Goal: Task Accomplishment & Management: Use online tool/utility

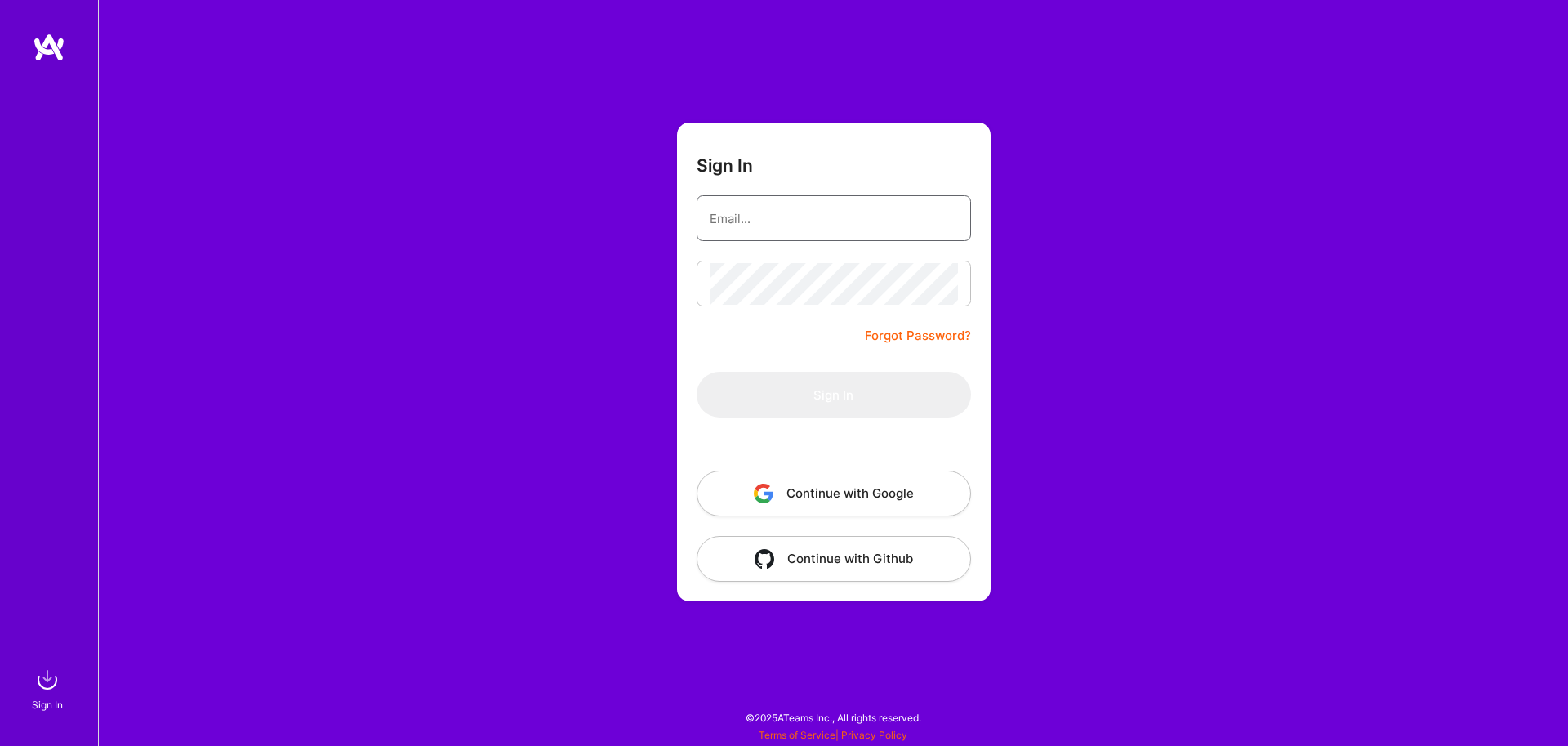
type input "[EMAIL_ADDRESS][DOMAIN_NAME]"
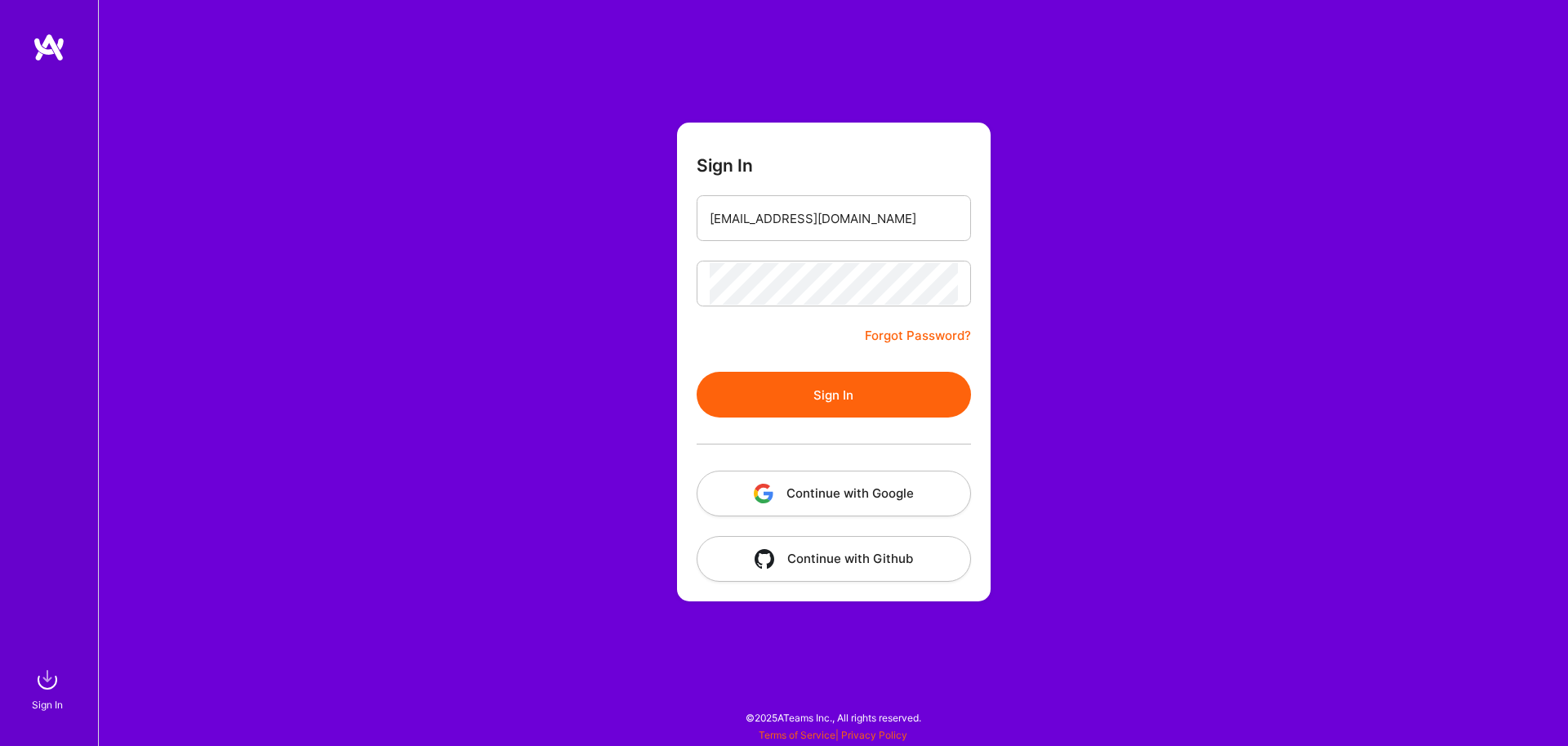
click at [813, 381] on button "Sign In" at bounding box center [833, 394] width 274 height 46
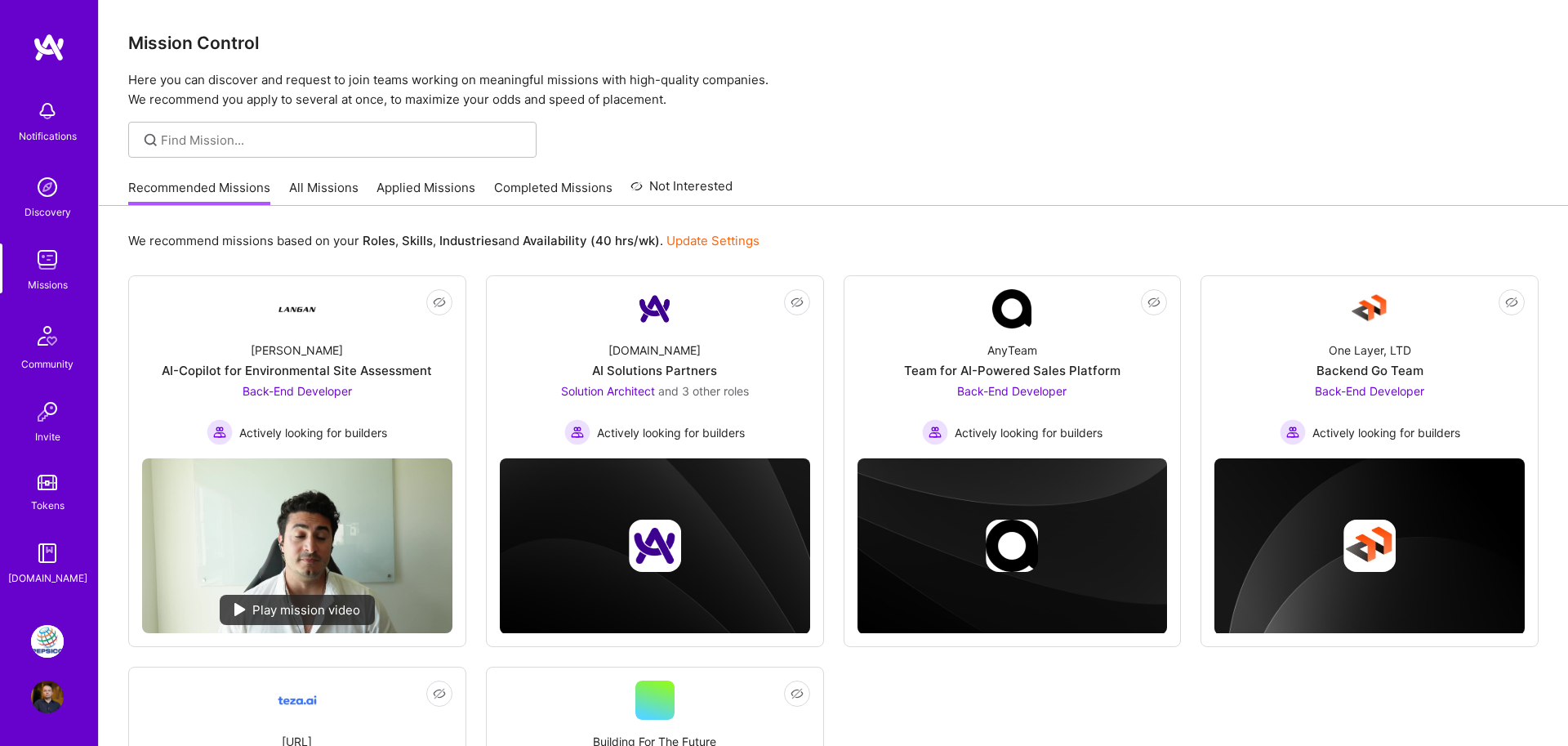
click at [49, 356] on div "Community" at bounding box center [47, 364] width 52 height 17
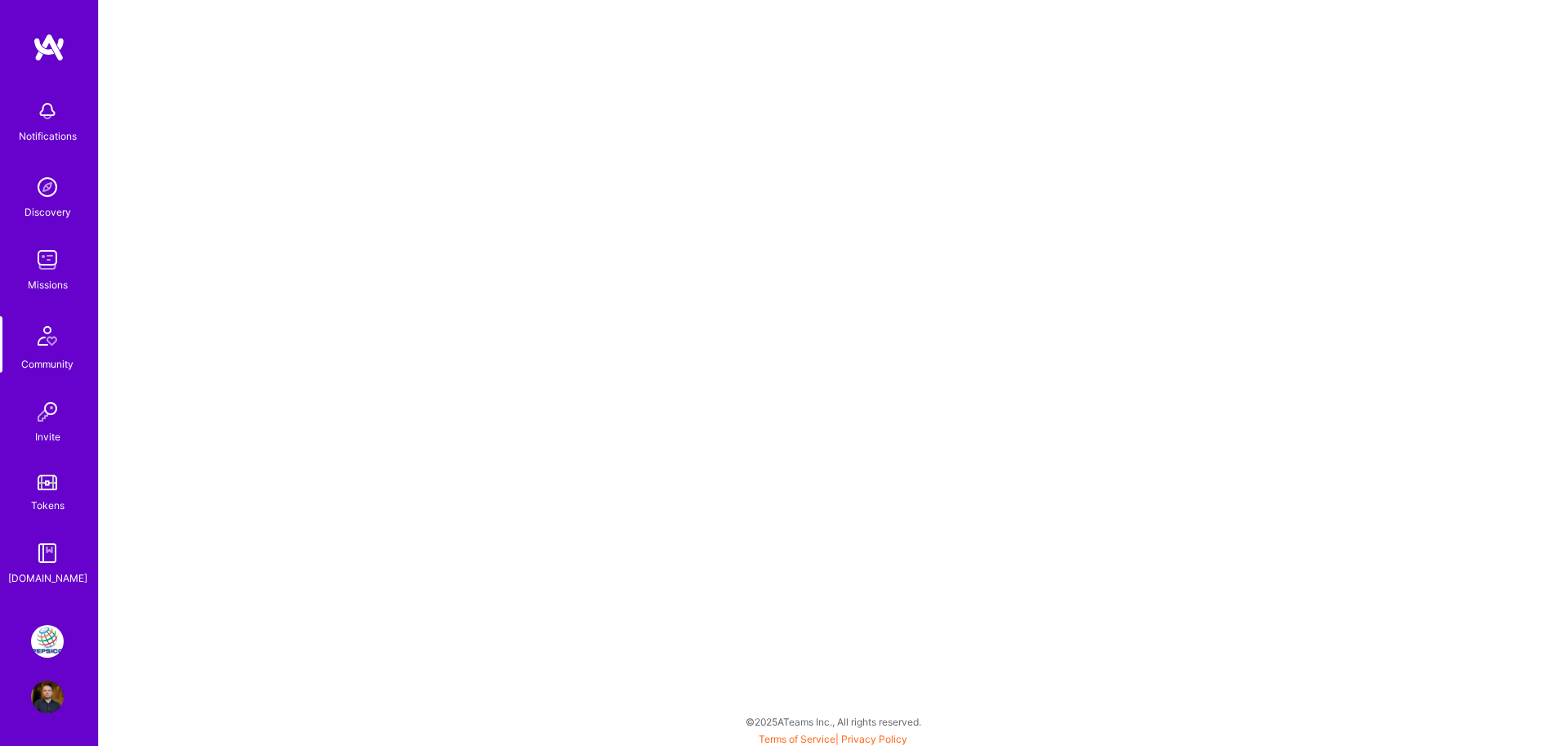
click at [43, 536] on div "Notifications Discovery Missions Community Invite Tokens [DOMAIN_NAME]" at bounding box center [49, 339] width 98 height 495
click at [45, 558] on img at bounding box center [48, 553] width 33 height 33
click at [40, 50] on img at bounding box center [49, 48] width 33 height 30
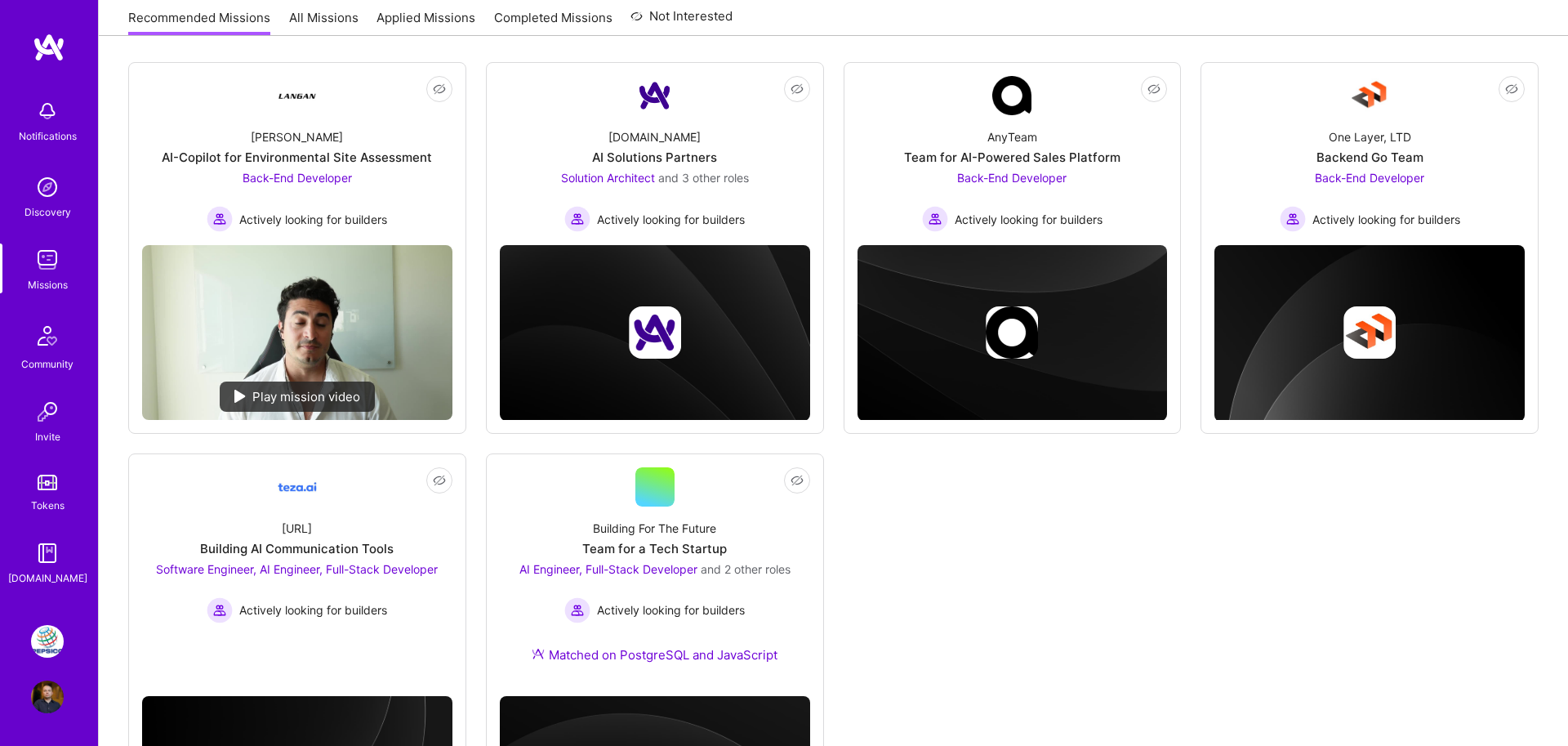
scroll to position [364, 0]
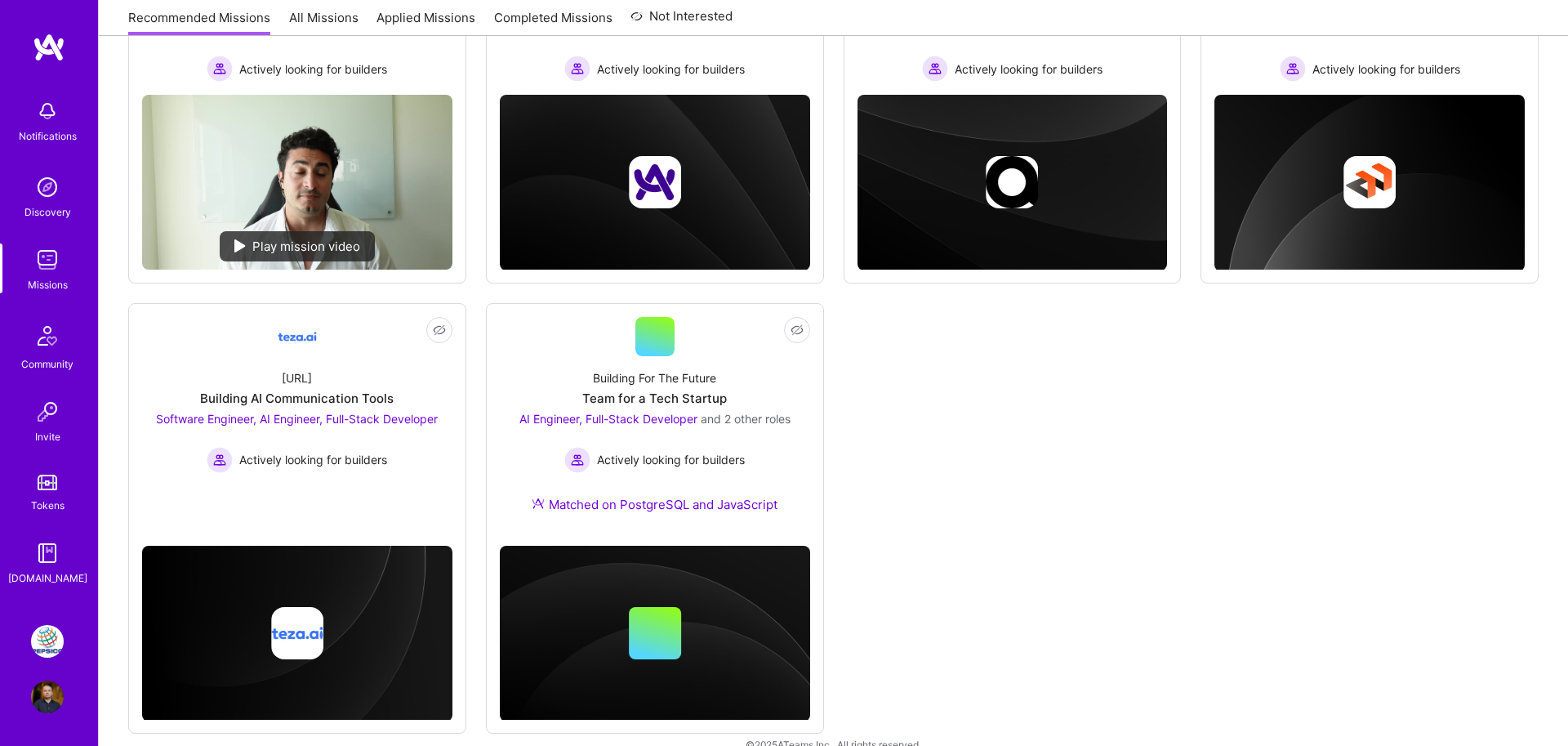
click at [36, 568] on img at bounding box center [48, 553] width 33 height 33
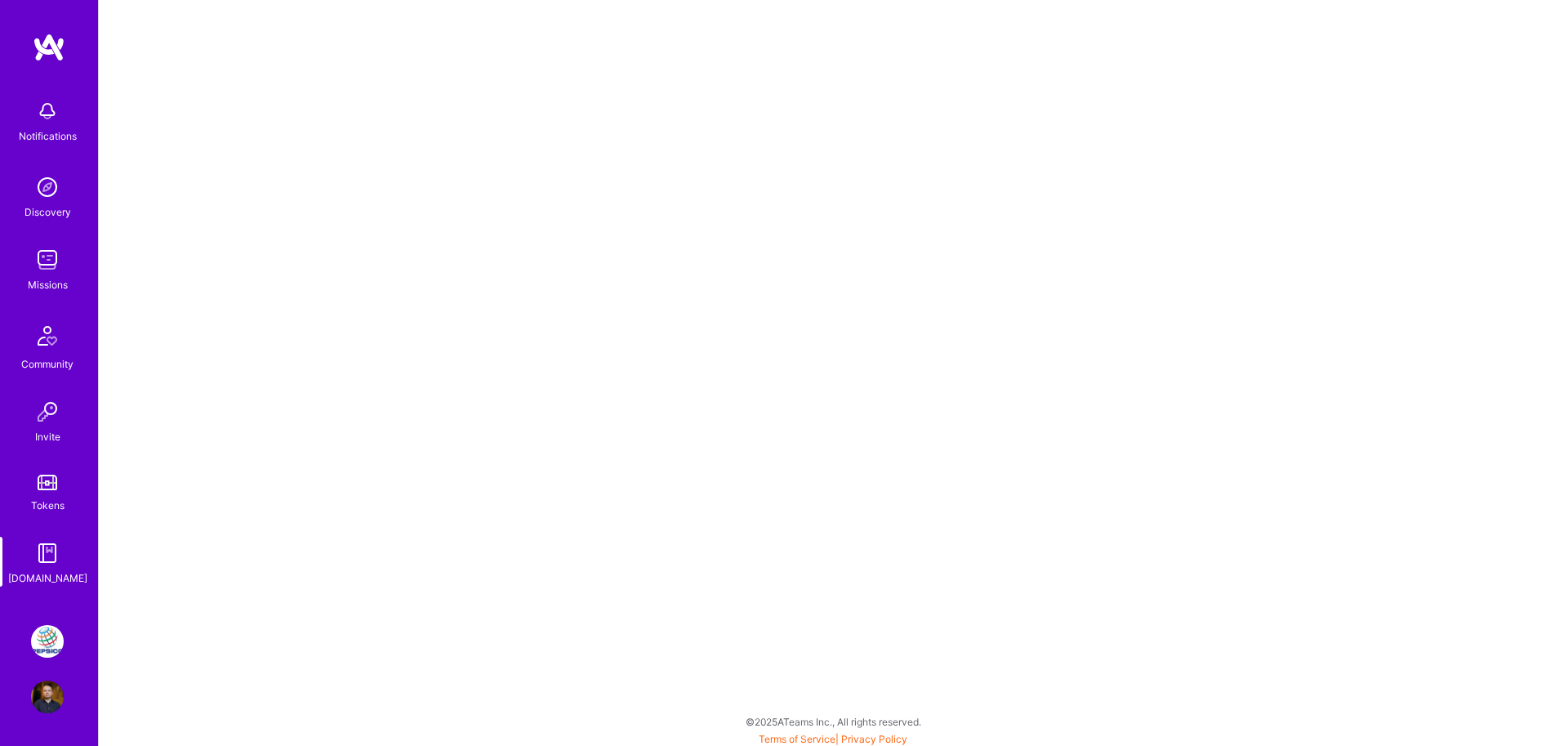
click at [41, 650] on img at bounding box center [48, 642] width 33 height 33
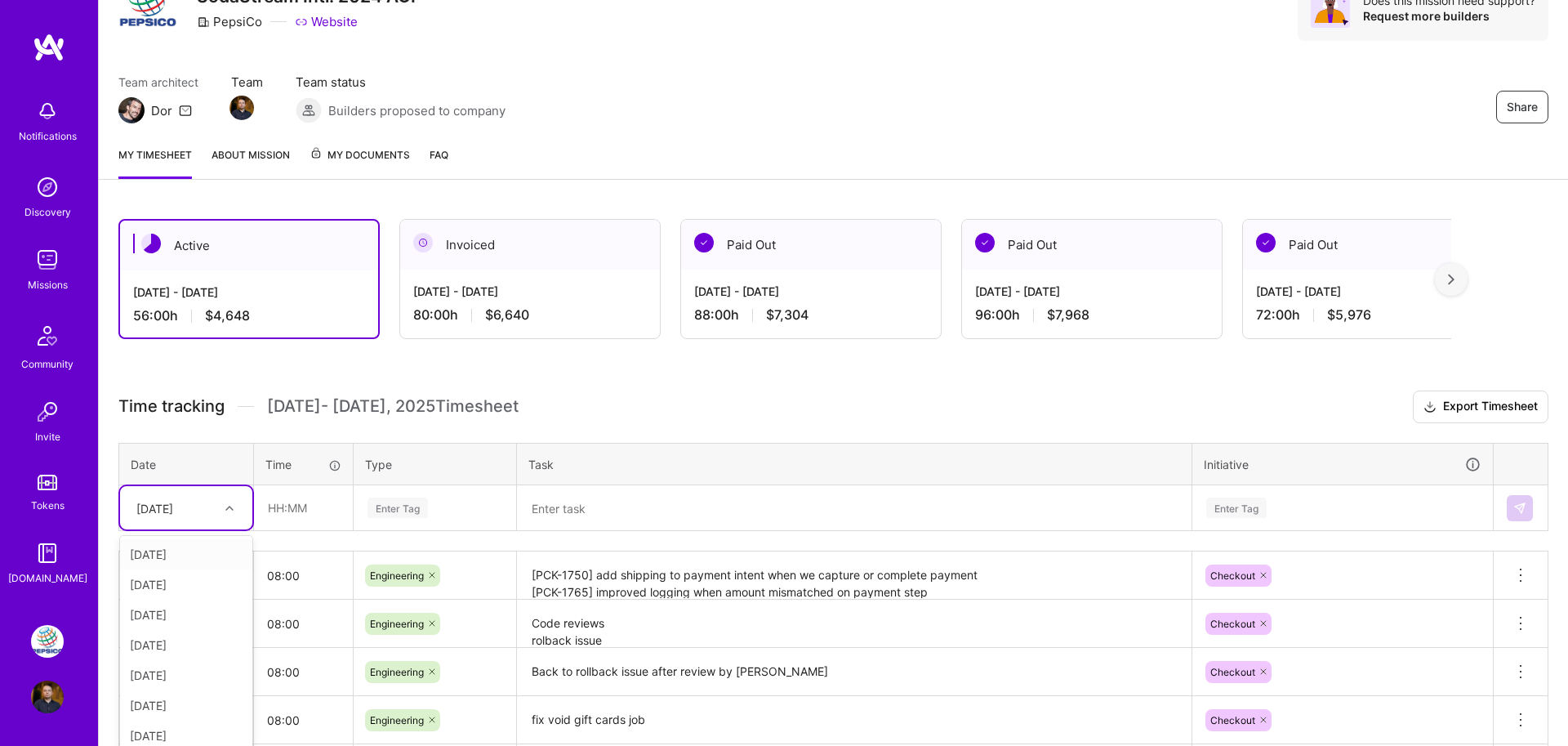
click at [213, 530] on div "option [DATE] focused, 1 of 12. 11 results available. Use Up and Down to choose…" at bounding box center [186, 508] width 132 height 43
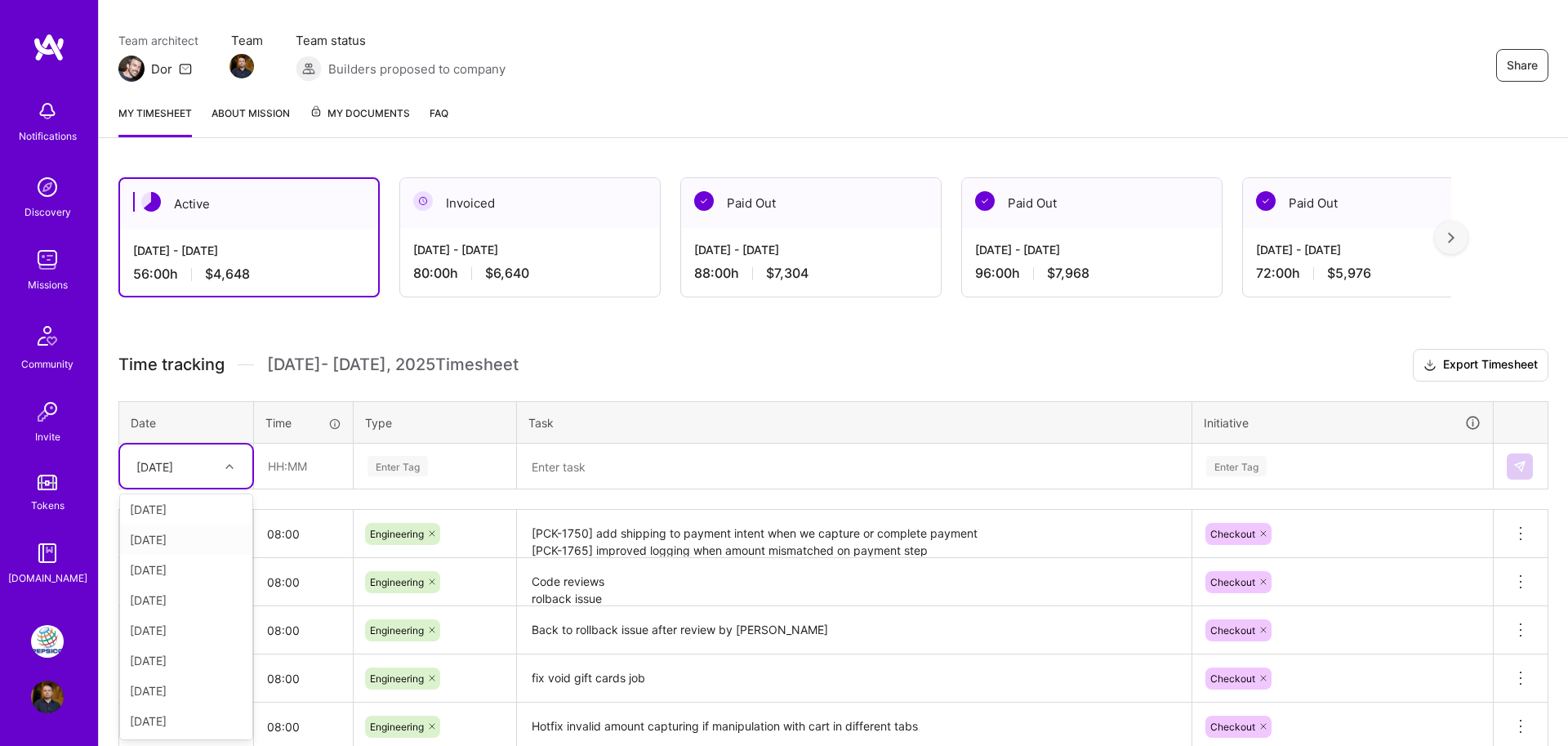
scroll to position [94, 0]
click at [196, 718] on div "[DATE]" at bounding box center [186, 721] width 132 height 30
click at [290, 472] on input "text" at bounding box center [303, 466] width 97 height 43
type input "08:00"
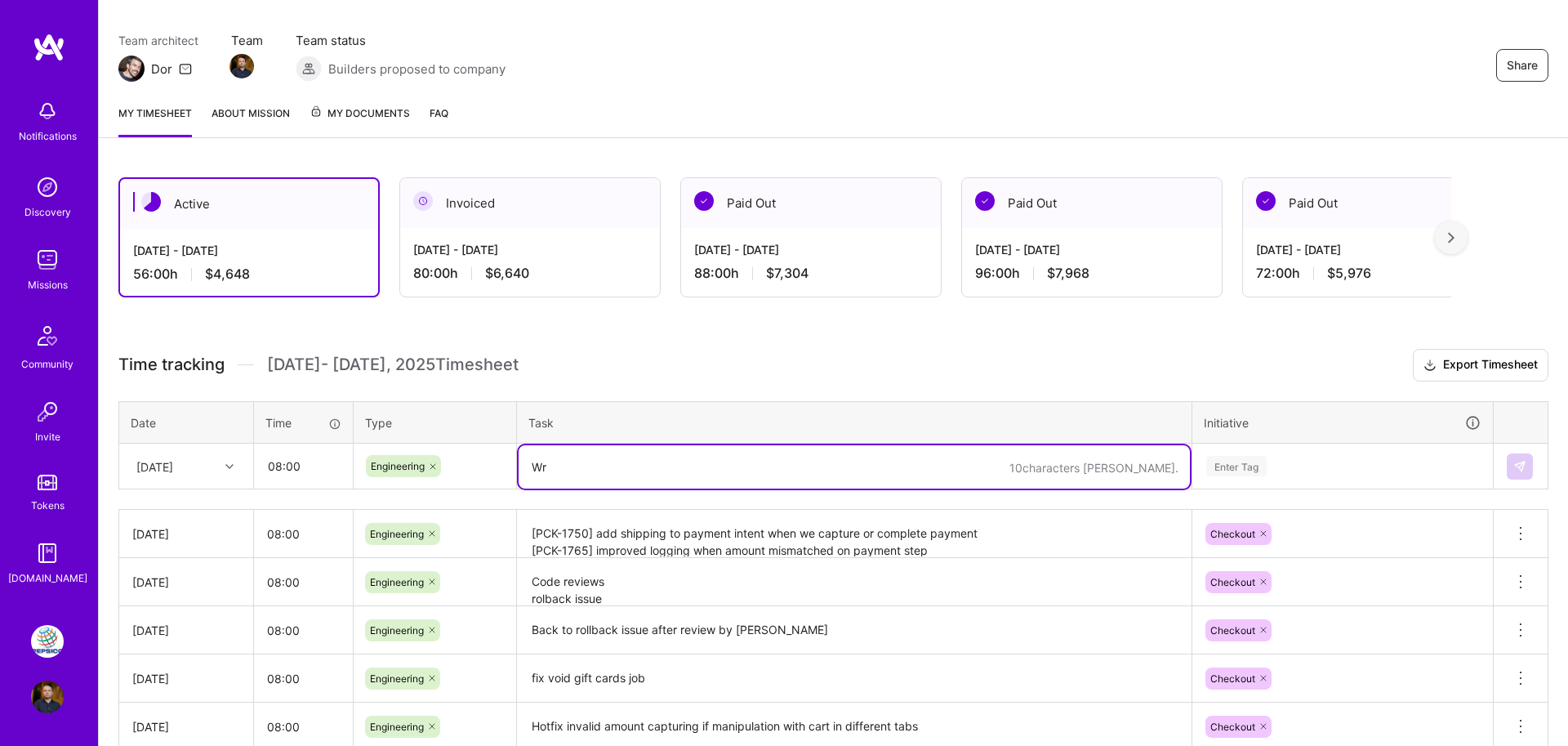
type textarea "W"
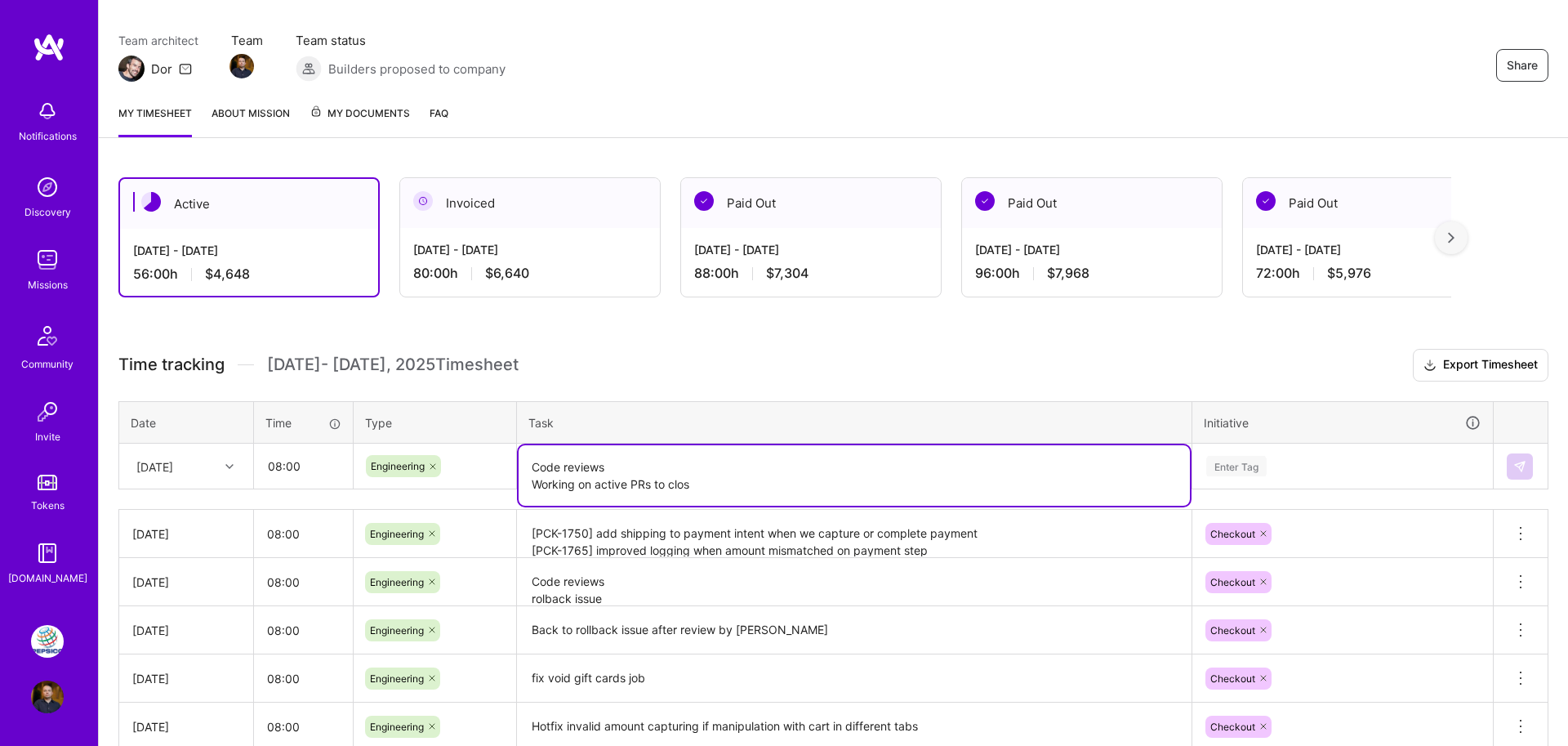
type textarea "Code reviews Working on active PRs to close"
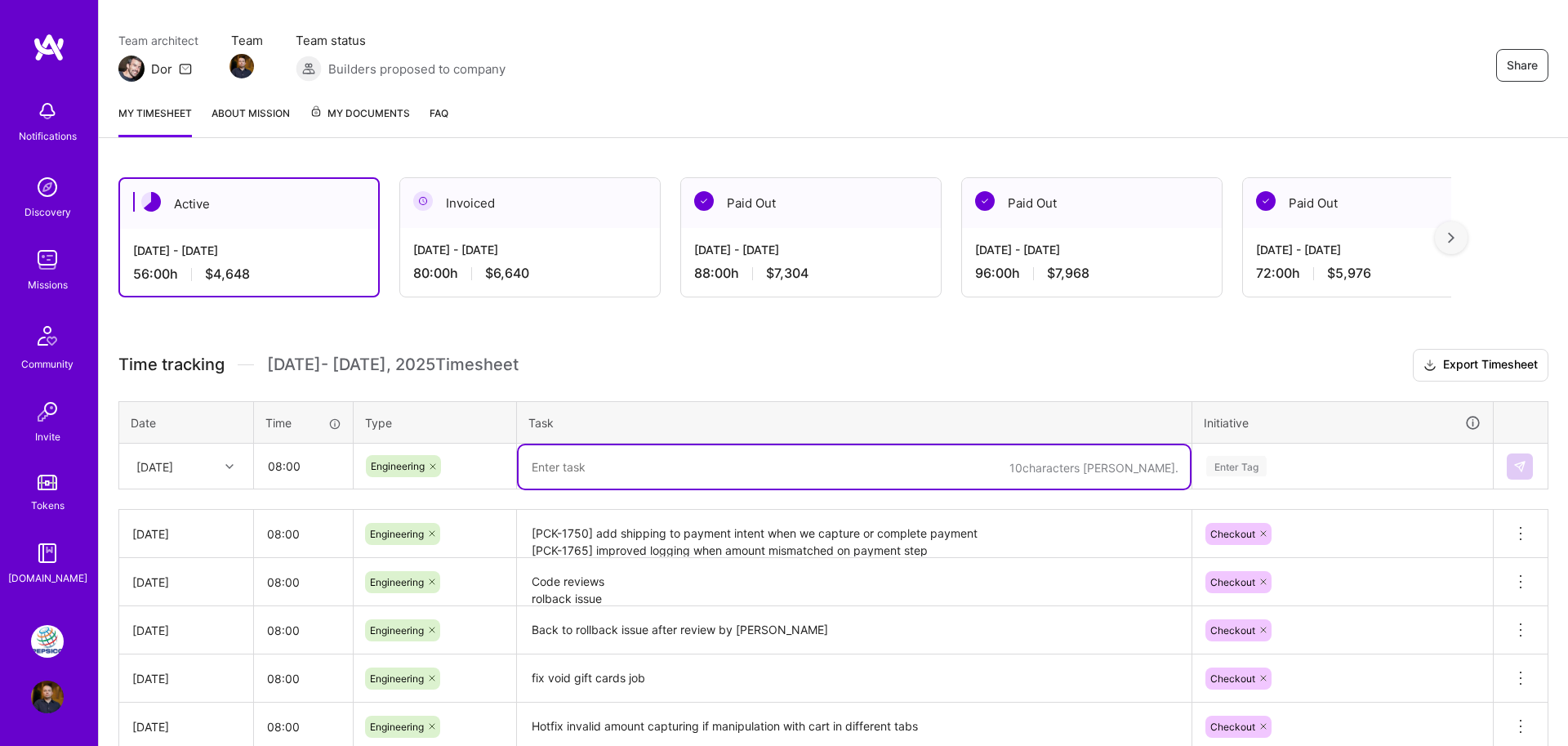
click at [551, 524] on textarea "[PCK-1750] add shipping to payment intent when we capture or complete payment […" at bounding box center [853, 534] width 671 height 45
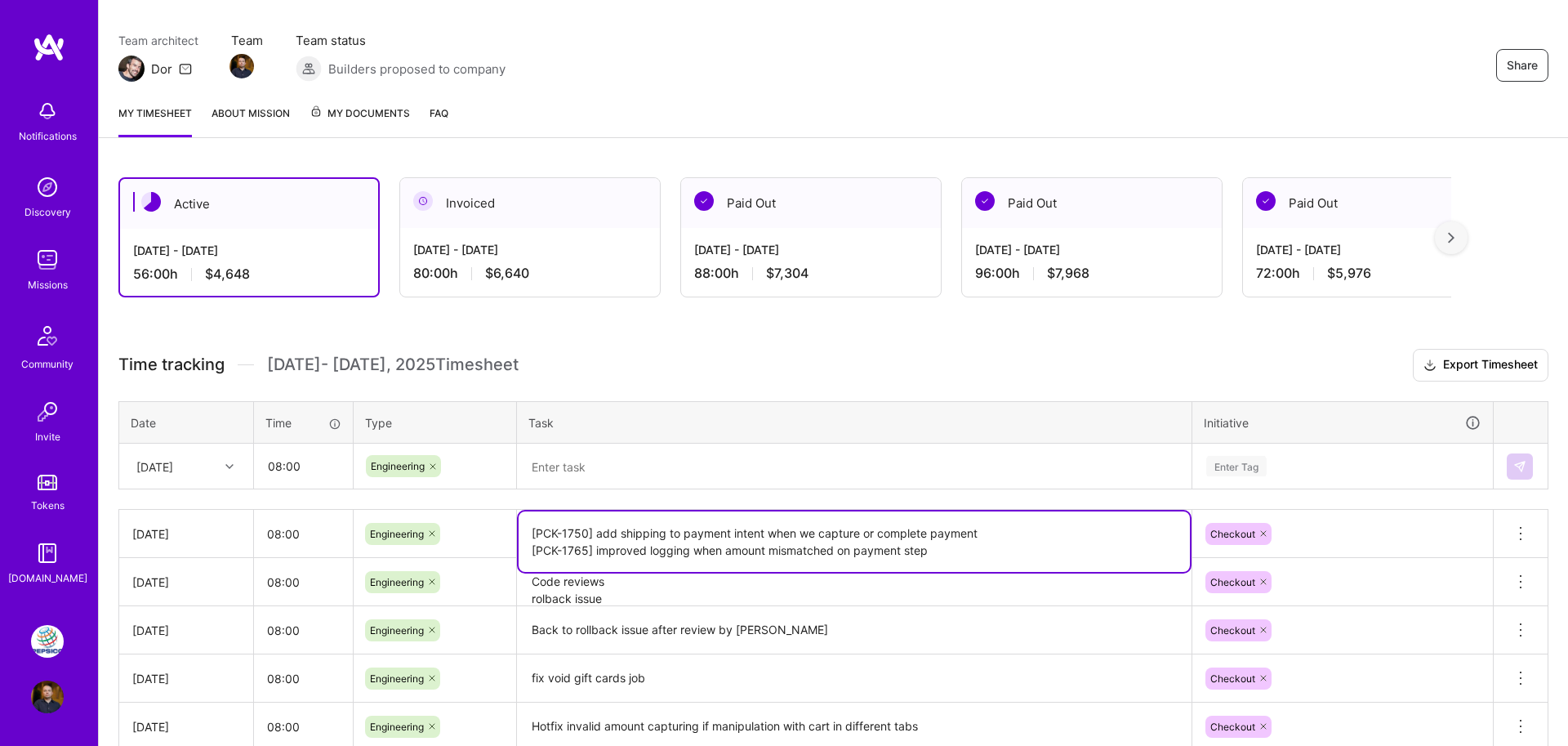
click at [599, 451] on textarea at bounding box center [853, 467] width 671 height 43
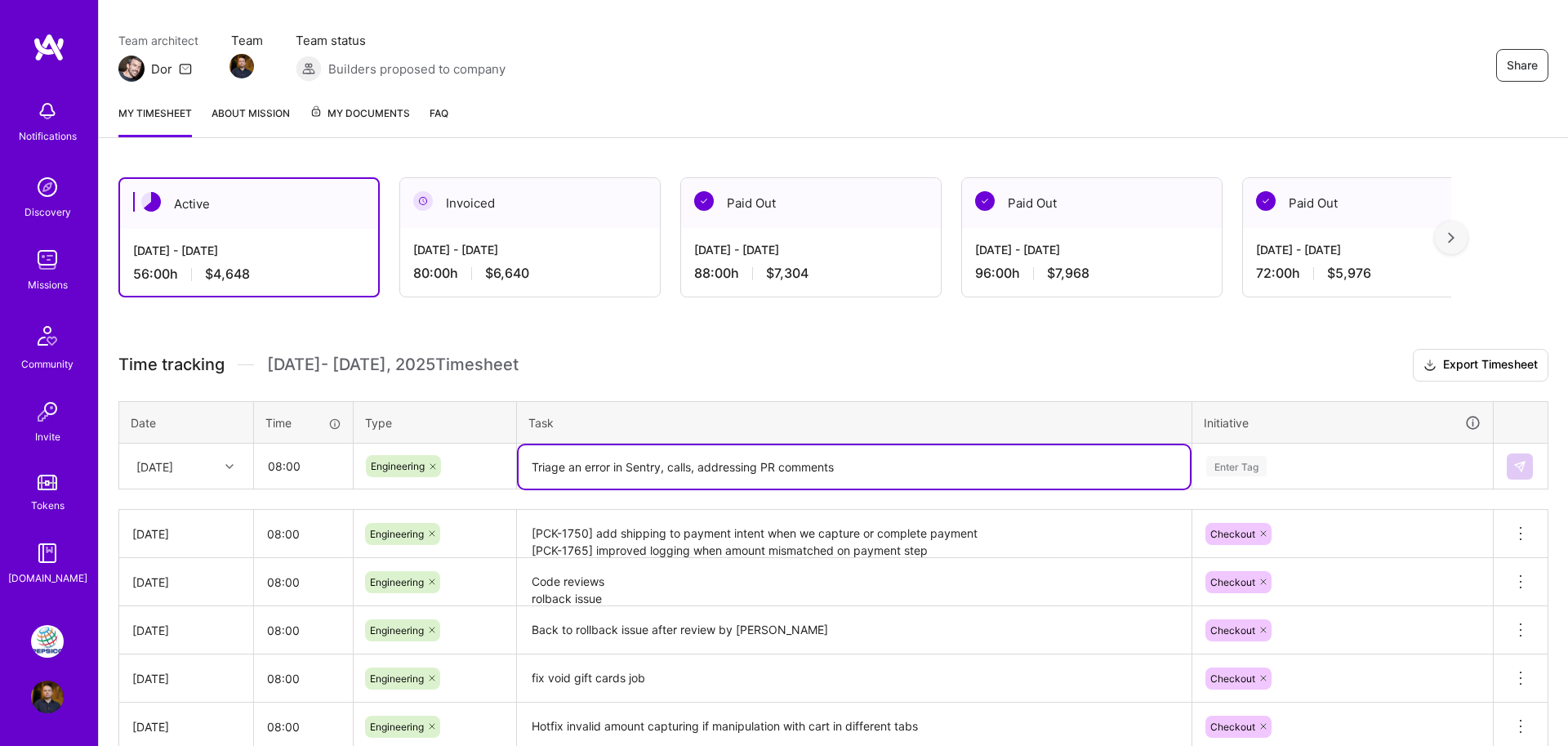
type textarea "Triage an error in Sentry, calls, addressing PR comments"
click at [1327, 471] on div "Enter Tag" at bounding box center [1342, 466] width 299 height 43
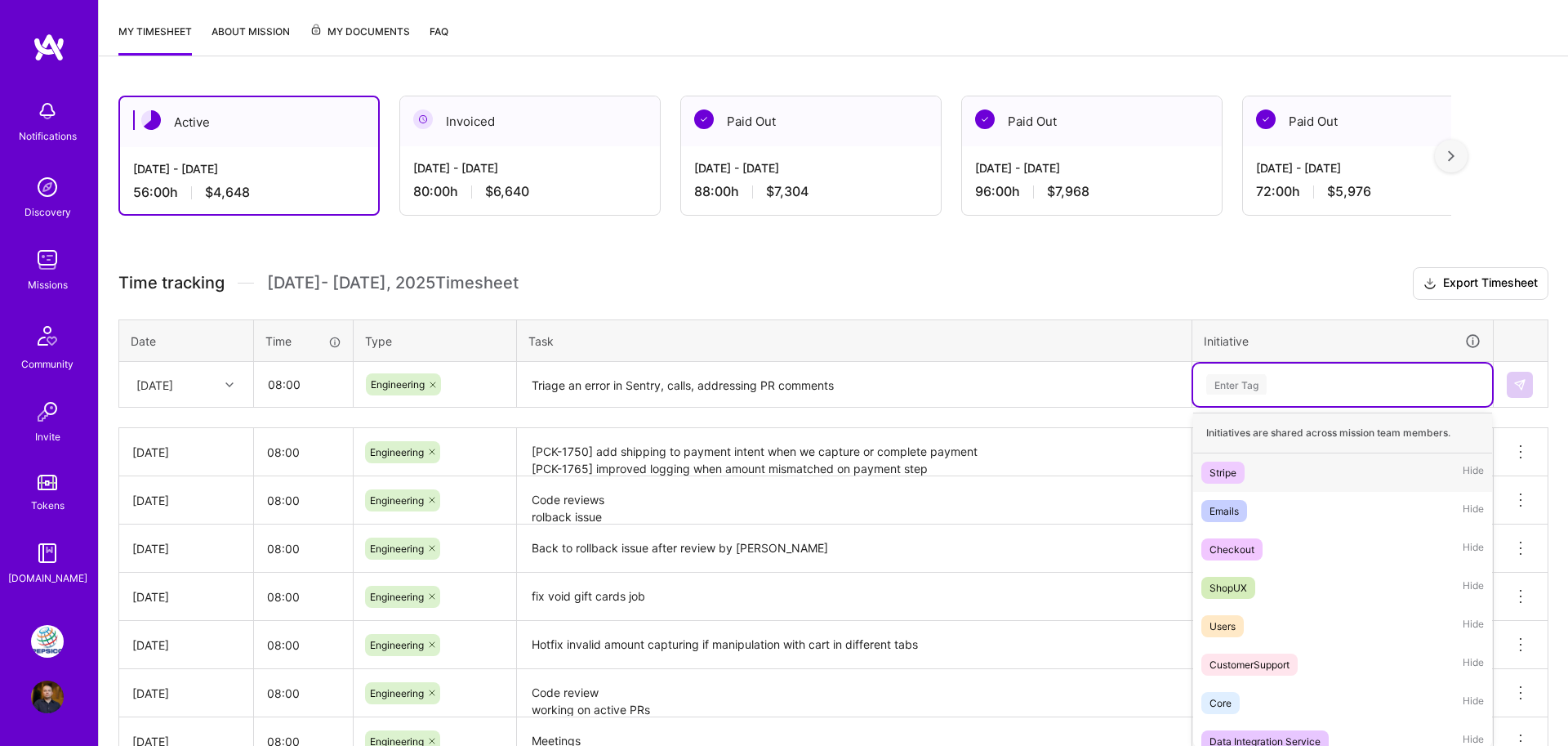
scroll to position [213, 0]
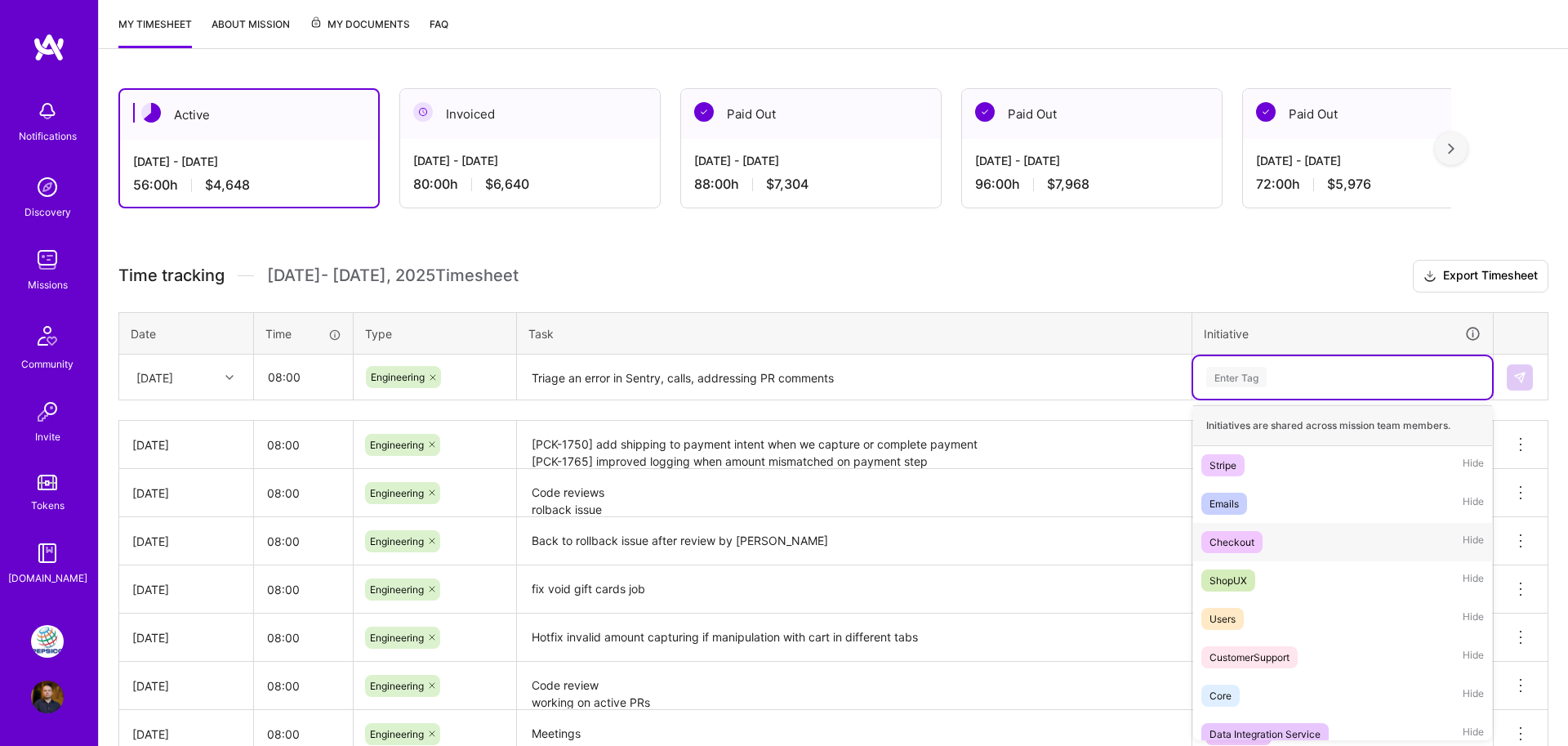
click at [1258, 545] on span "Checkout" at bounding box center [1232, 541] width 62 height 22
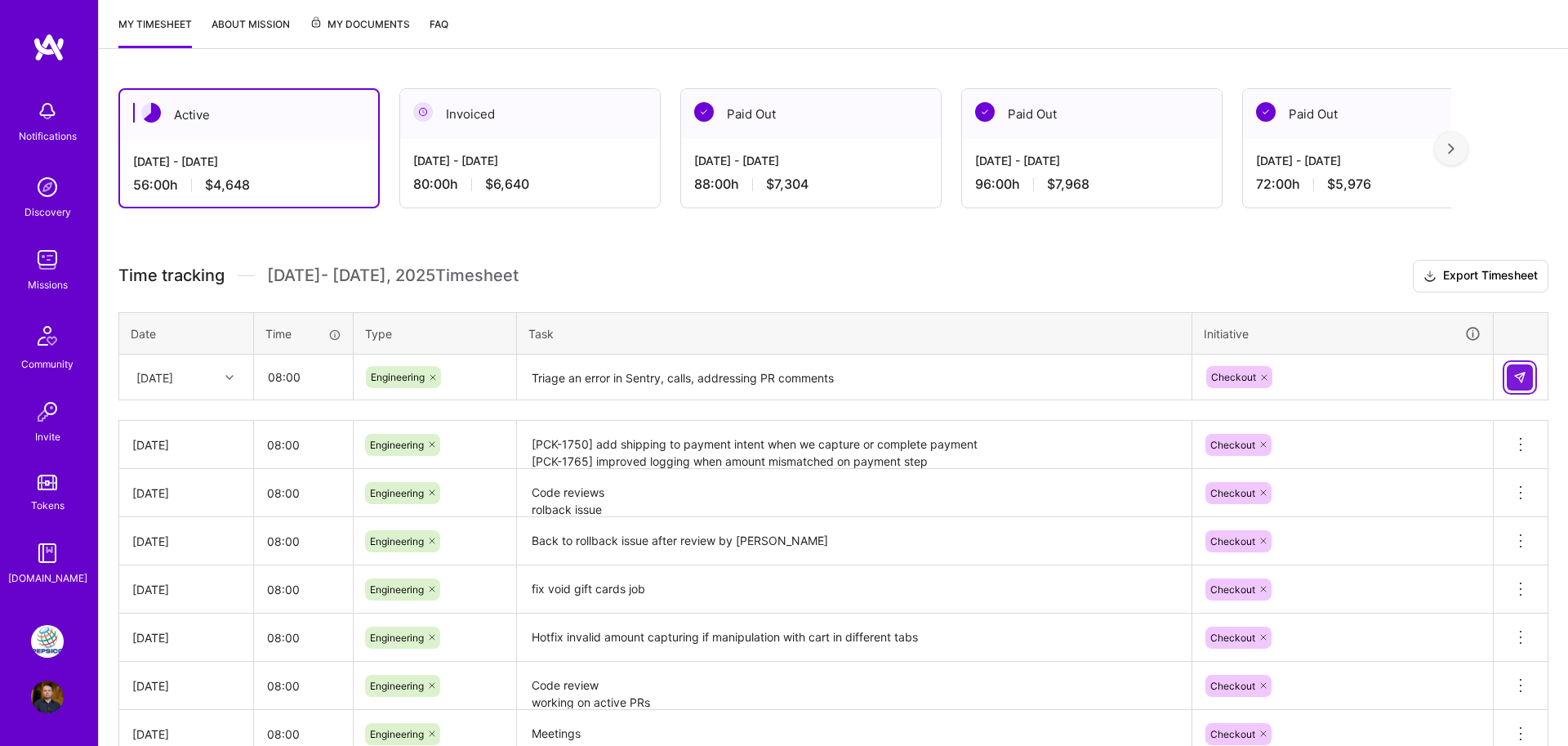
click at [1516, 371] on img at bounding box center [1519, 377] width 13 height 13
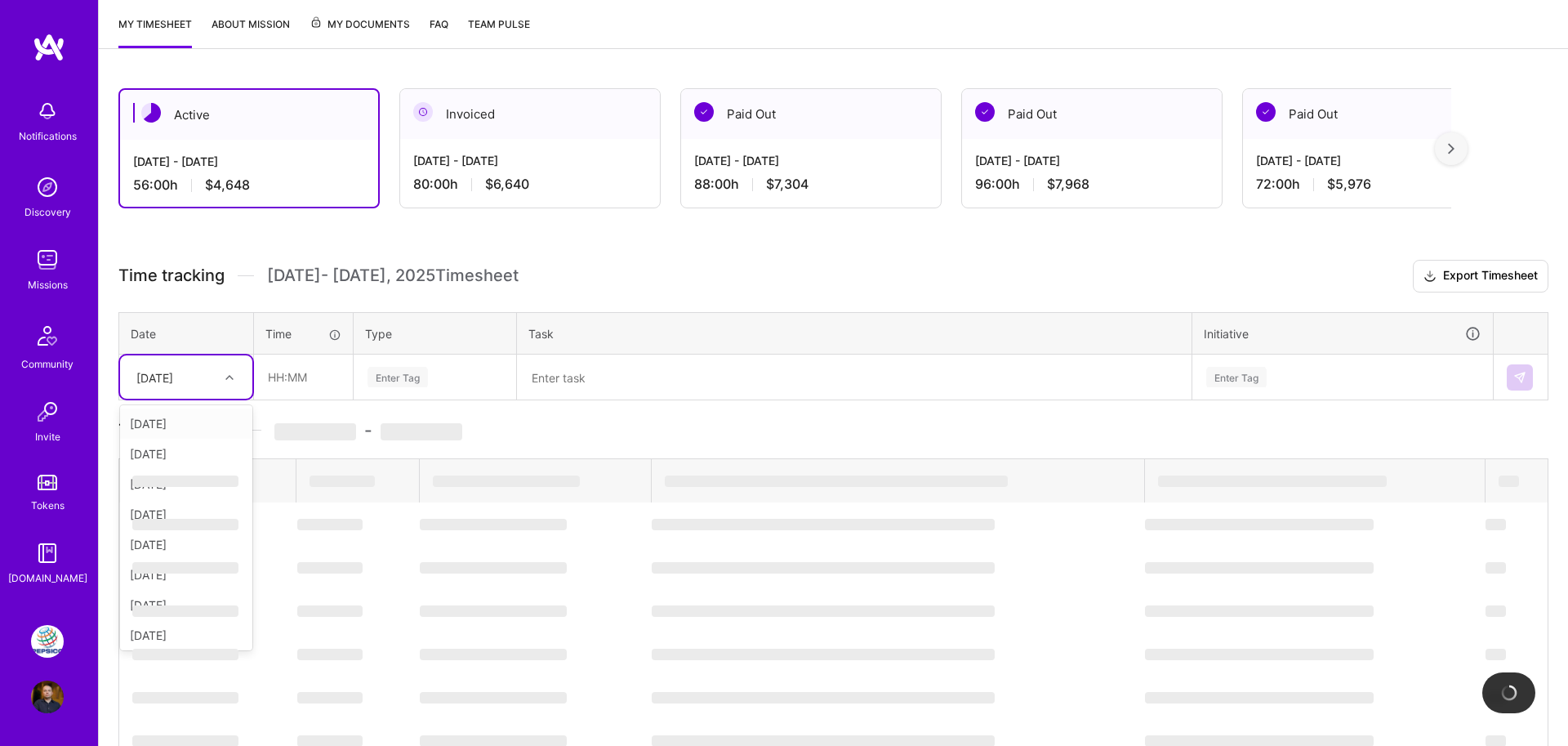
click at [173, 373] on div "[DATE]" at bounding box center [155, 377] width 36 height 17
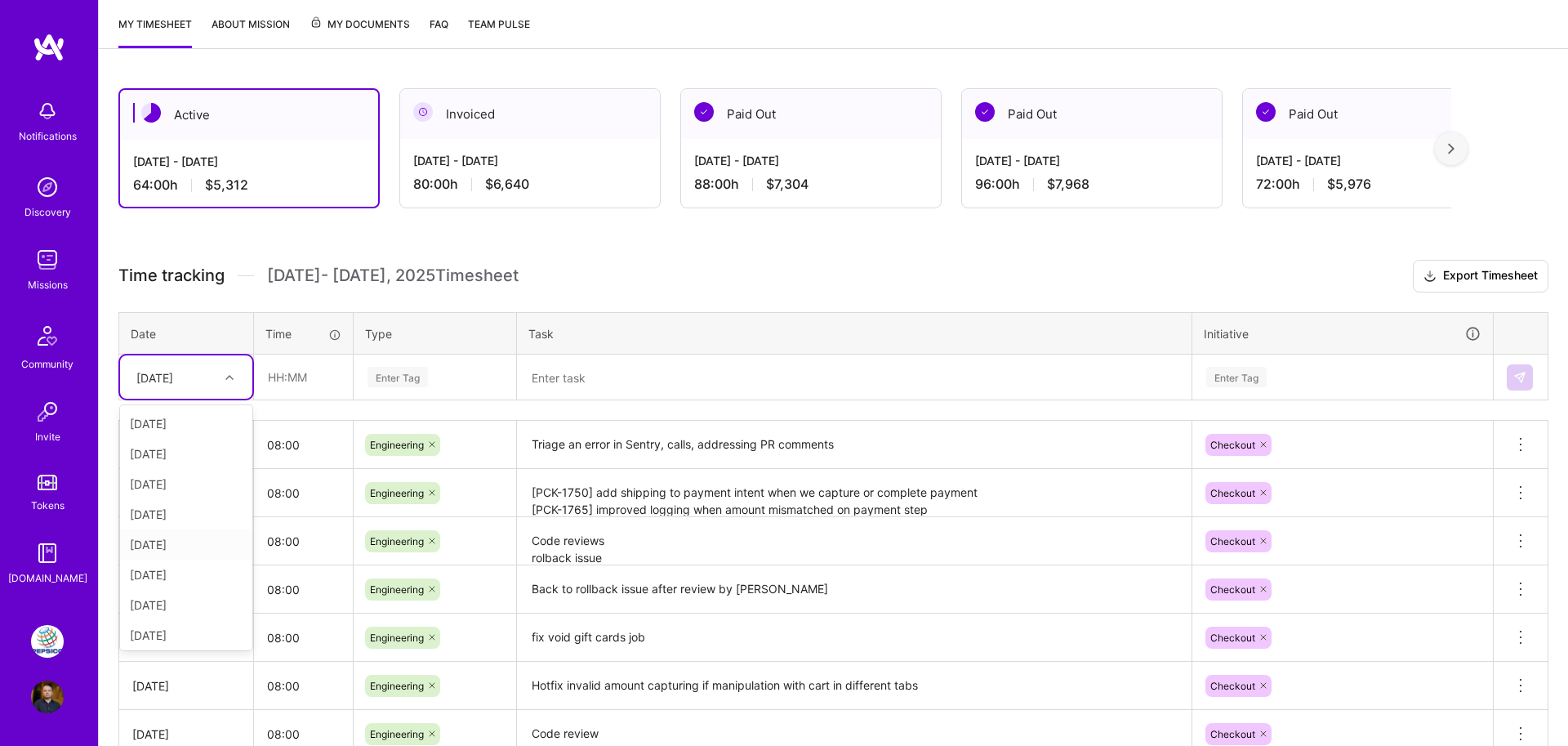
scroll to position [94, 0]
click at [171, 622] on div "[DATE]" at bounding box center [186, 631] width 132 height 30
click at [272, 377] on input "text" at bounding box center [303, 377] width 97 height 43
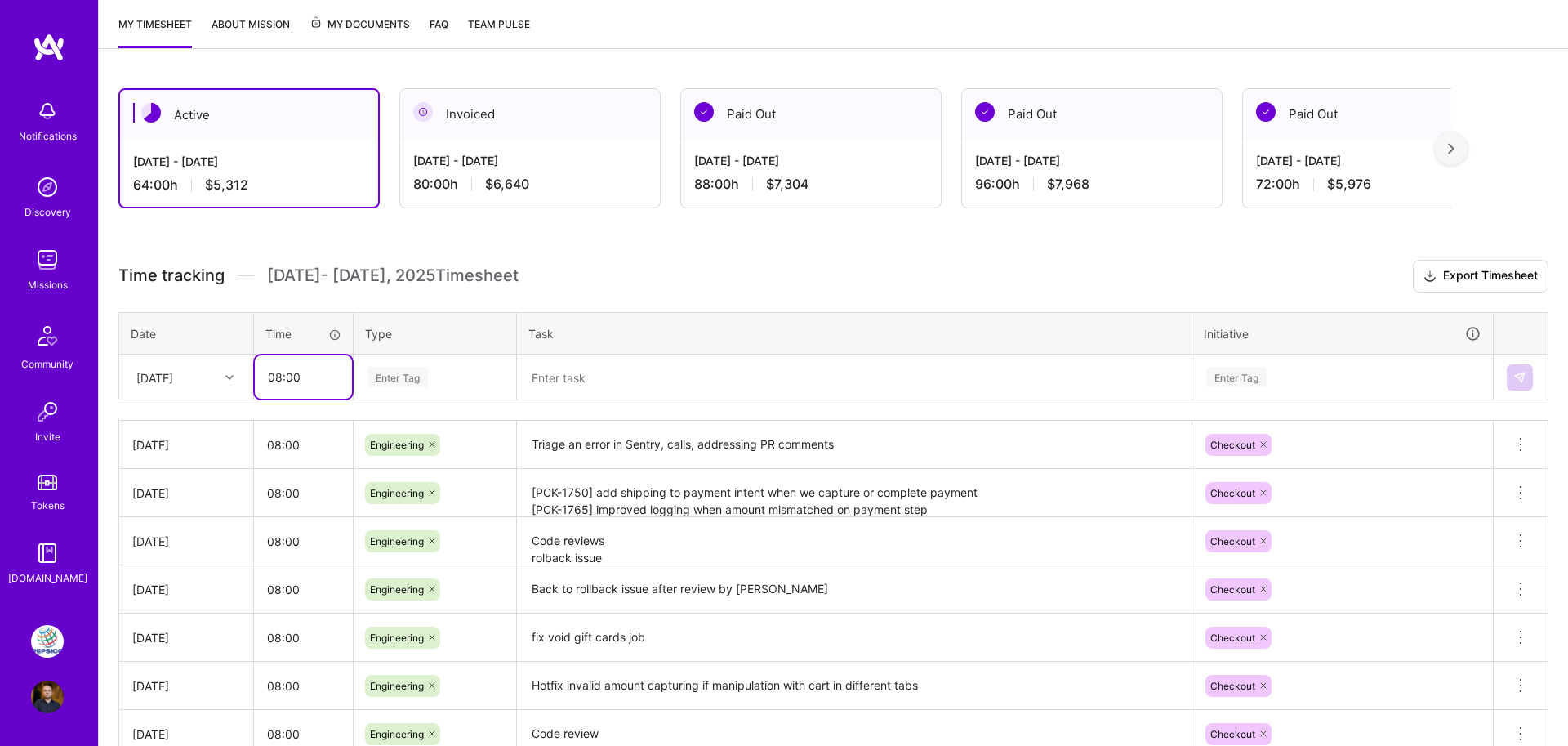
type input "08:00"
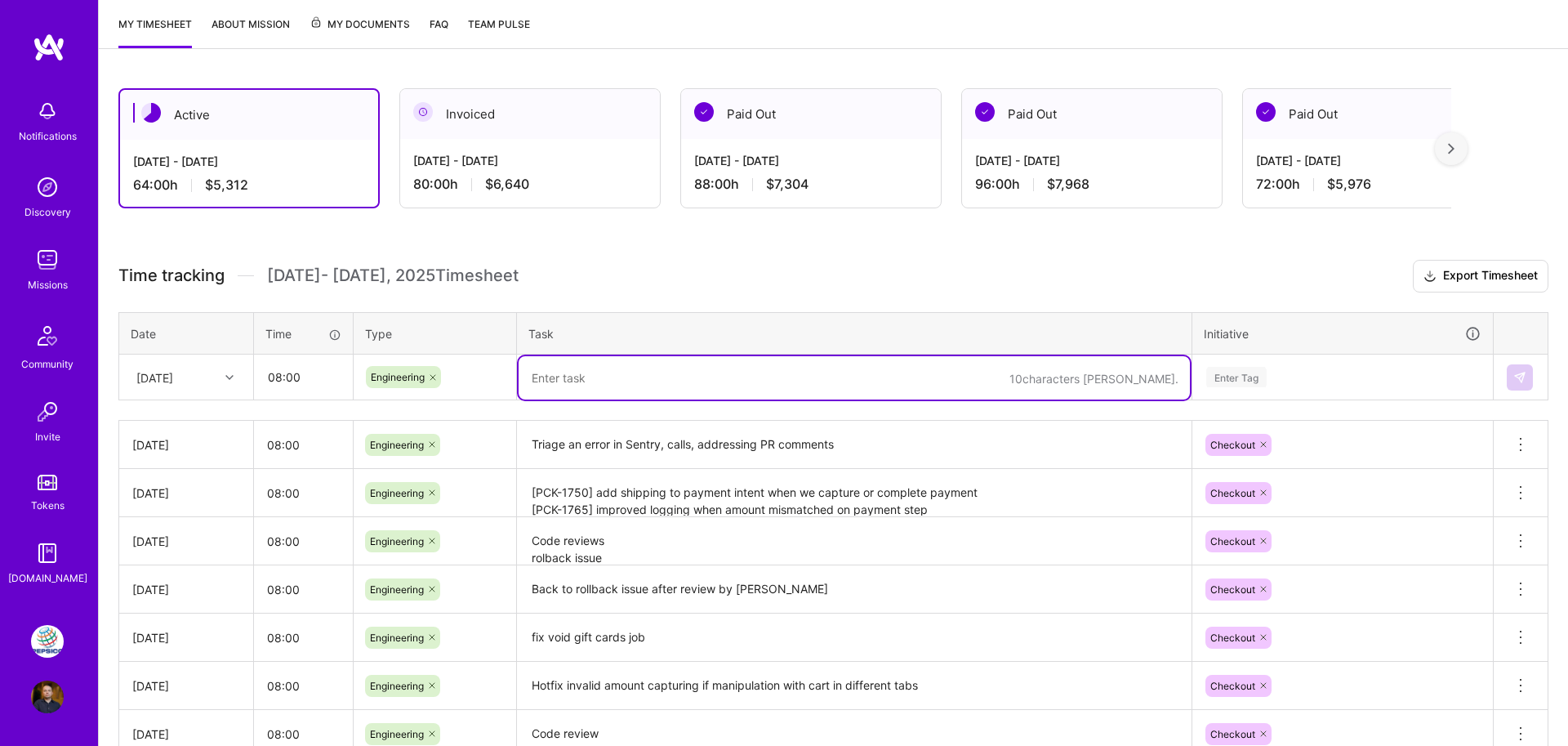
paste textarea "Code reviews Working on active PRs to close"
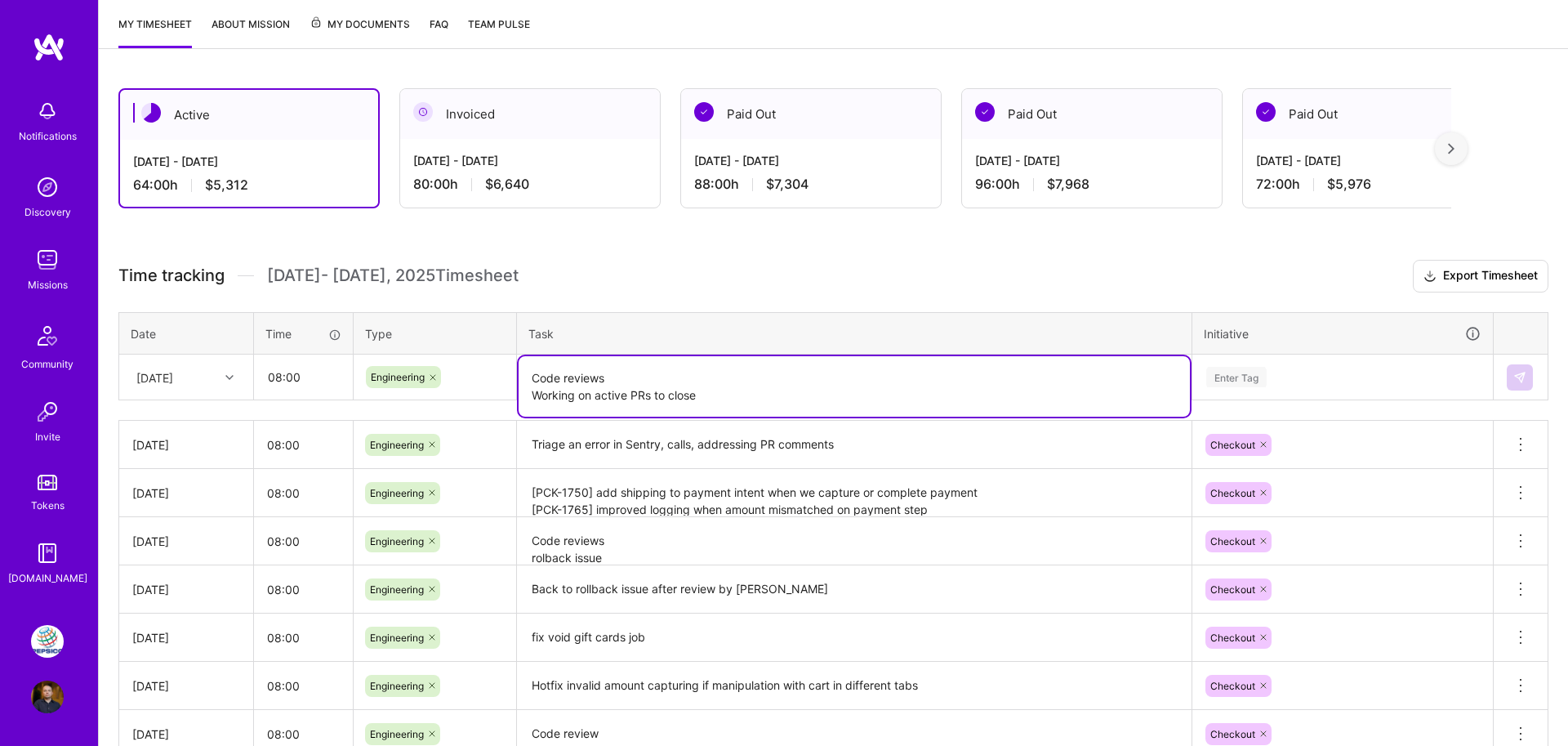
type textarea "Code reviews Working on active PRs to close"
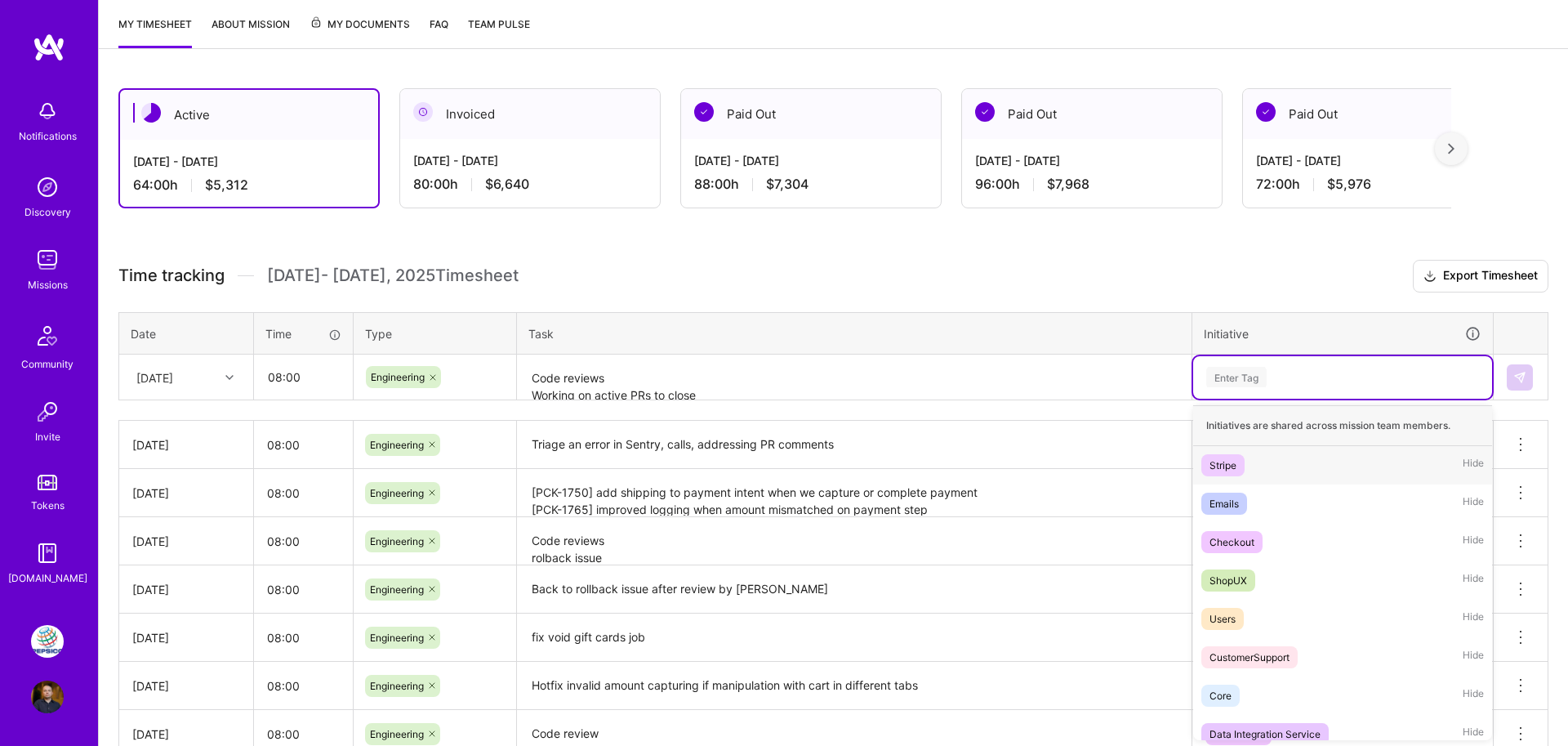
click at [1326, 372] on div "Enter Tag" at bounding box center [1342, 377] width 276 height 21
click at [1250, 545] on div "Checkout" at bounding box center [1232, 542] width 45 height 17
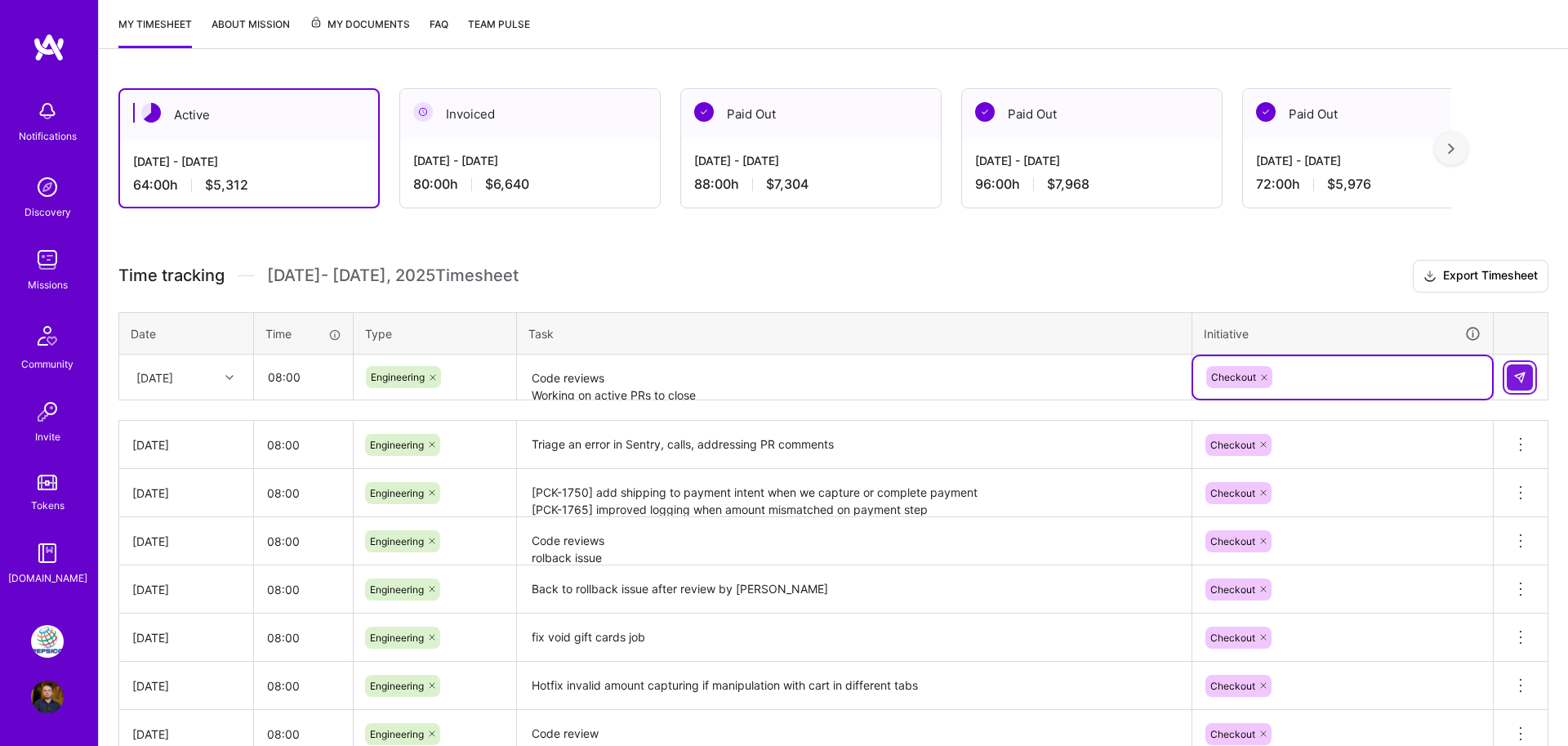
click at [1525, 371] on img at bounding box center [1519, 377] width 13 height 13
